Goal: Task Accomplishment & Management: Manage account settings

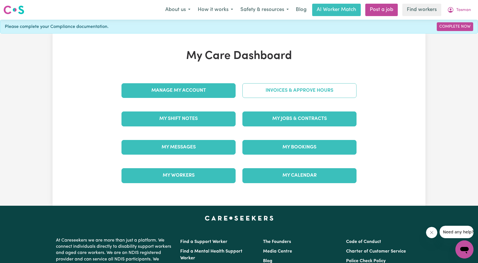
click at [255, 85] on link "Invoices & Approve Hours" at bounding box center [299, 90] width 114 height 15
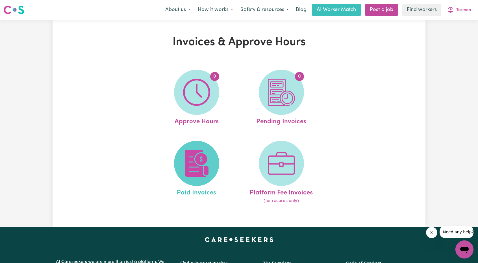
click at [192, 153] on img at bounding box center [196, 163] width 27 height 27
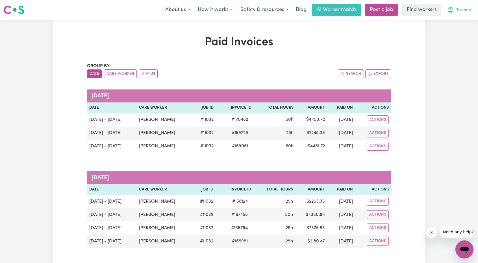
click at [453, 10] on icon "My Account" at bounding box center [450, 9] width 7 height 7
click at [444, 30] on link "Logout" at bounding box center [452, 32] width 45 height 11
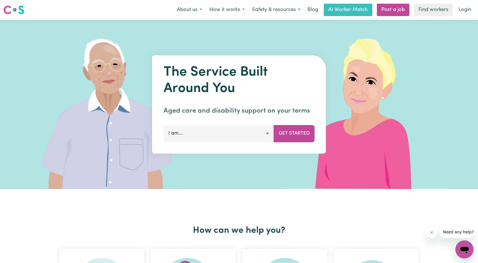
click at [453, 12] on div "About us How it works Safety & resources Blog AI Worker Match Post a job Find w…" at bounding box center [323, 10] width 301 height 12
click at [466, 11] on link "Login" at bounding box center [464, 10] width 19 height 12
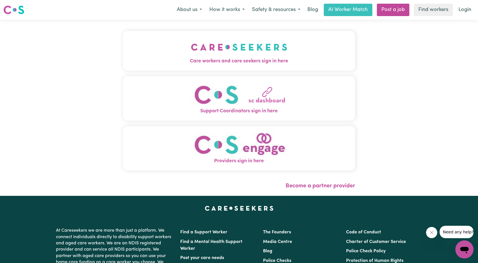
click at [236, 60] on span "Care workers and care seekers sign in here" at bounding box center [239, 61] width 232 height 7
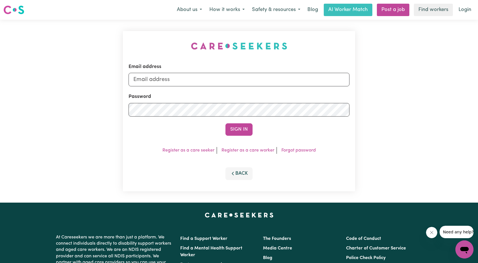
click at [218, 69] on div "Email address" at bounding box center [239, 74] width 221 height 23
click at [209, 79] on input "Email address" at bounding box center [239, 80] width 221 height 14
drag, startPoint x: 164, startPoint y: 81, endPoint x: 273, endPoint y: 84, distance: 109.4
click at [275, 84] on input "[EMAIL_ADDRESS][PERSON_NAME][DOMAIN_NAME]" at bounding box center [239, 80] width 221 height 14
type input "[EMAIL_ADDRESS][DOMAIN_NAME]"
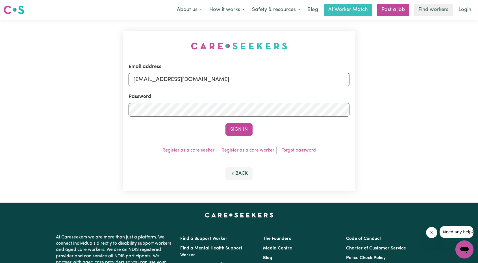
click at [238, 118] on form "Email address [EMAIL_ADDRESS][DOMAIN_NAME] Password Sign In" at bounding box center [239, 99] width 221 height 73
click at [238, 130] on button "Sign In" at bounding box center [238, 129] width 27 height 12
